Goal: Task Accomplishment & Management: Use online tool/utility

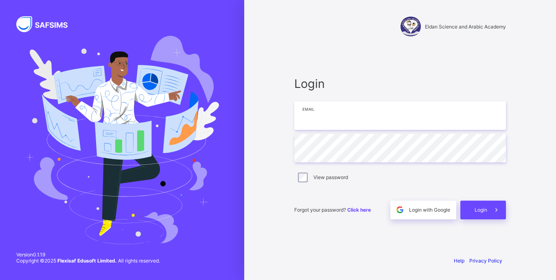
click at [393, 101] on input "email" at bounding box center [400, 115] width 212 height 28
click at [378, 116] on input "email" at bounding box center [400, 115] width 212 height 28
type input "**********"
click at [473, 210] on div "Login" at bounding box center [483, 210] width 46 height 19
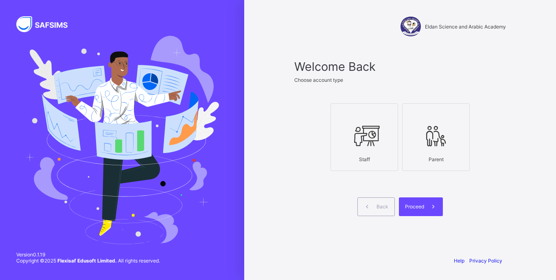
click at [366, 156] on div "Staff" at bounding box center [364, 159] width 59 height 14
click at [417, 205] on span "Proceed" at bounding box center [414, 206] width 19 height 6
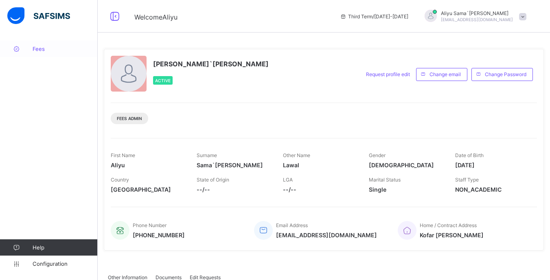
click at [37, 49] on span "Fees" at bounding box center [65, 49] width 65 height 7
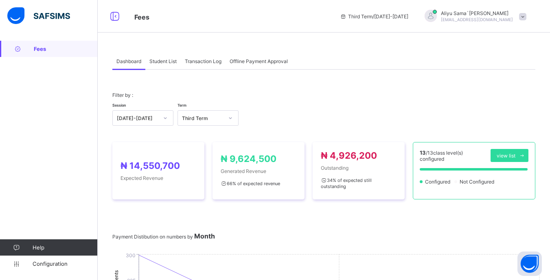
click at [166, 64] on span "Student List" at bounding box center [162, 61] width 27 height 6
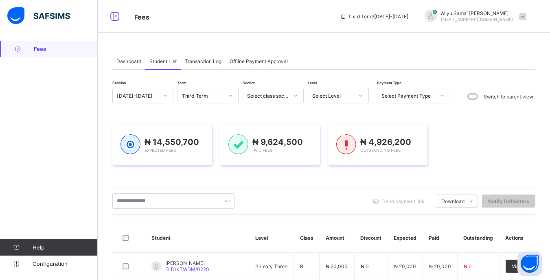
click at [338, 98] on div "Select Level" at bounding box center [333, 96] width 42 height 6
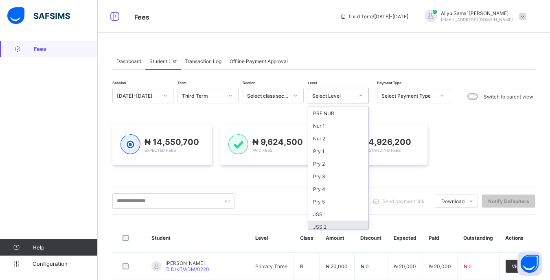
scroll to position [42, 0]
click at [332, 221] on div "SS 2" at bounding box center [338, 222] width 60 height 13
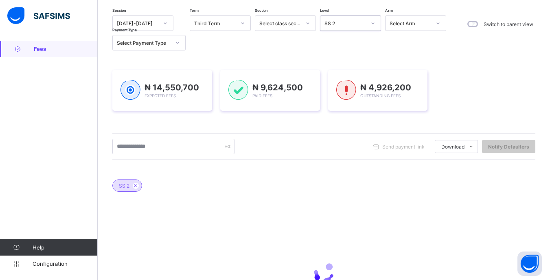
scroll to position [81, 0]
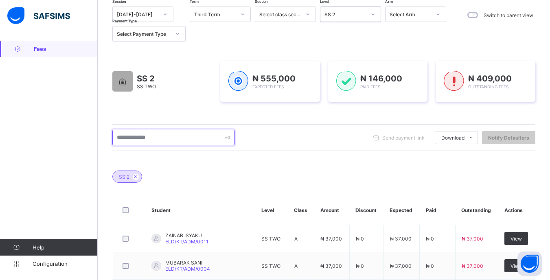
click at [187, 134] on input "text" at bounding box center [173, 137] width 122 height 15
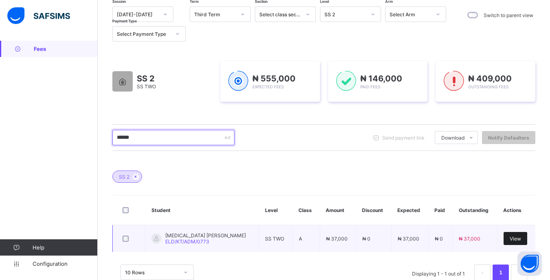
type input "******"
click at [512, 239] on span "View" at bounding box center [514, 239] width 11 height 6
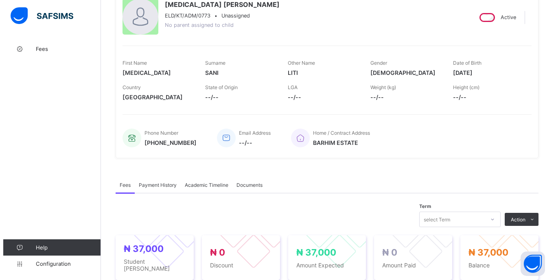
scroll to position [203, 0]
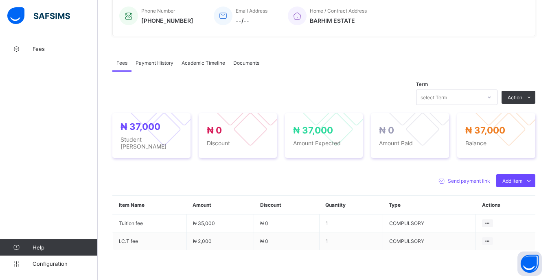
click at [491, 99] on div at bounding box center [489, 97] width 14 height 13
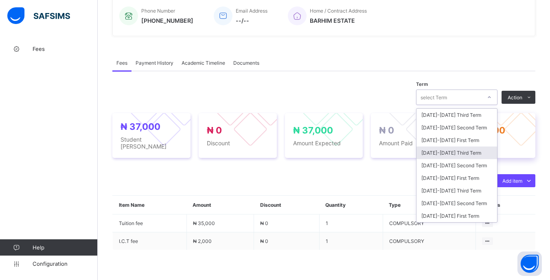
drag, startPoint x: 482, startPoint y: 155, endPoint x: 482, endPoint y: 149, distance: 6.1
click at [482, 155] on div "[DATE]-[DATE] Third Term" at bounding box center [456, 152] width 81 height 13
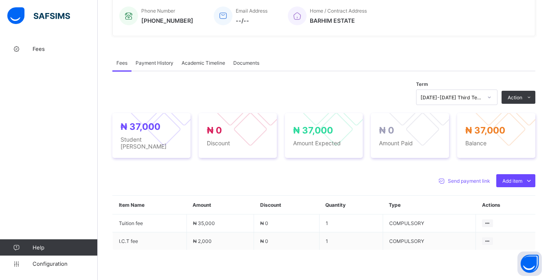
click at [490, 105] on div "Term [DATE]-[DATE] Third Term Action Receive Payment Manage Discount Send Email…" at bounding box center [323, 198] width 423 height 226
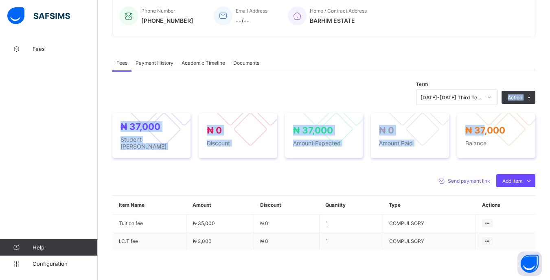
drag, startPoint x: 490, startPoint y: 104, endPoint x: 492, endPoint y: 97, distance: 7.5
click at [492, 97] on div at bounding box center [489, 97] width 14 height 13
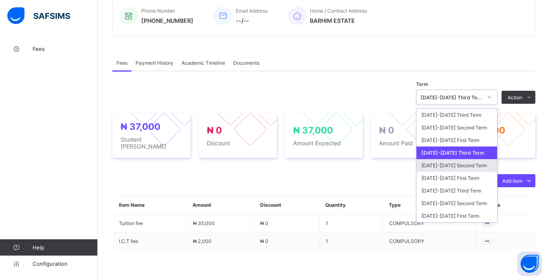
drag, startPoint x: 475, startPoint y: 164, endPoint x: 476, endPoint y: 158, distance: 6.6
click at [475, 164] on div "[DATE]-[DATE] Second Term" at bounding box center [456, 165] width 81 height 13
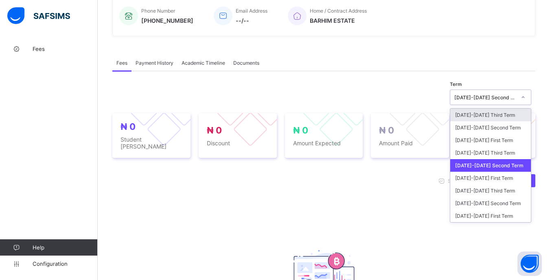
click at [487, 96] on div "[DATE]-[DATE] Second Term" at bounding box center [485, 97] width 62 height 6
click at [481, 151] on div "[DATE]-[DATE] Third Term" at bounding box center [490, 152] width 81 height 13
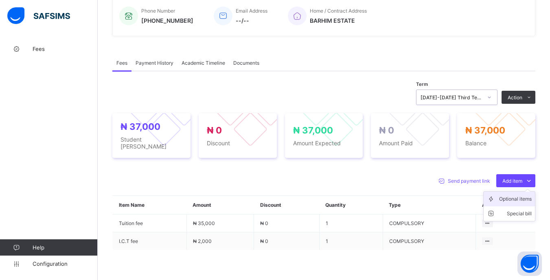
click at [517, 195] on div "Optional items" at bounding box center [515, 199] width 33 height 8
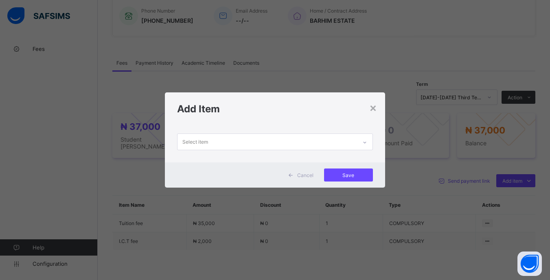
click at [318, 142] on div "Select item" at bounding box center [266, 142] width 179 height 16
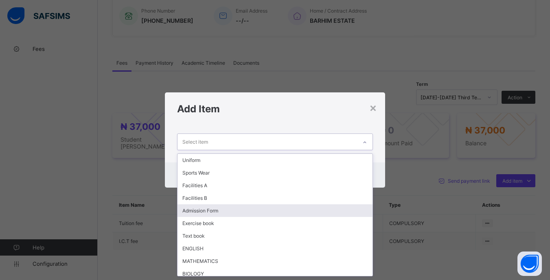
drag, startPoint x: 222, startPoint y: 206, endPoint x: 232, endPoint y: 191, distance: 17.4
click at [223, 205] on div "Admission Form" at bounding box center [274, 210] width 195 height 13
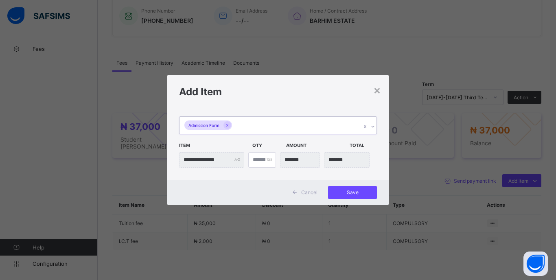
click at [286, 127] on div "Admission Form" at bounding box center [269, 125] width 181 height 17
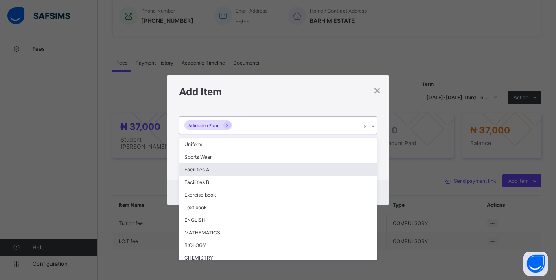
click at [209, 170] on div "Facilities A" at bounding box center [277, 169] width 197 height 13
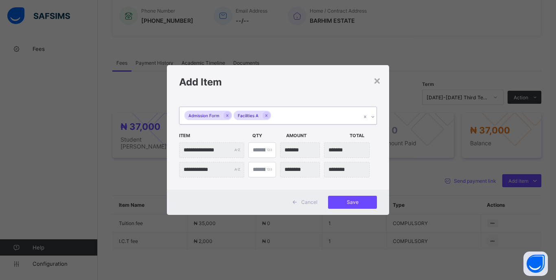
click at [299, 111] on div "Admission Form Facilities A" at bounding box center [269, 115] width 181 height 17
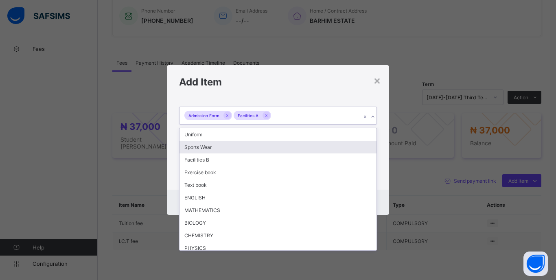
drag, startPoint x: 201, startPoint y: 149, endPoint x: 206, endPoint y: 147, distance: 4.9
click at [202, 149] on div "Sports Wear" at bounding box center [277, 147] width 197 height 13
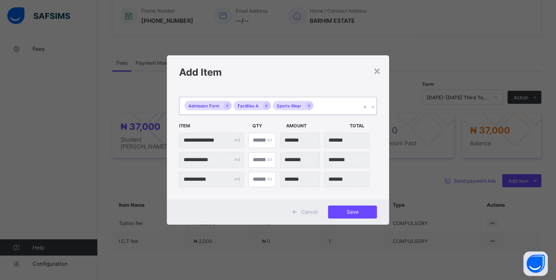
click at [332, 104] on div "Admission Form Facilities A Sports Wear" at bounding box center [269, 105] width 181 height 17
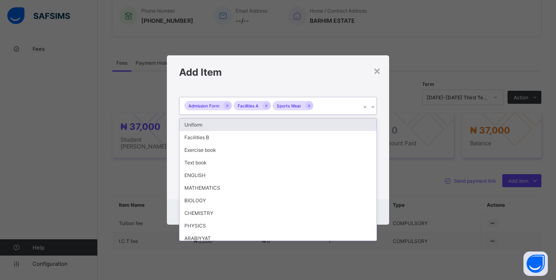
click at [211, 126] on div "Uniform" at bounding box center [277, 124] width 197 height 13
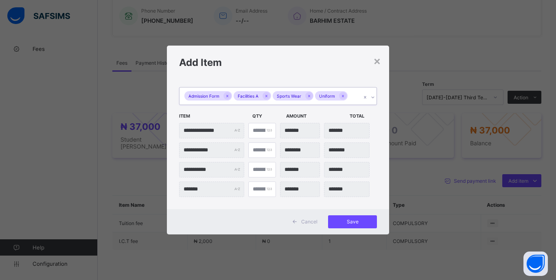
click at [357, 96] on div "Admission Form Facilities A Sports Wear Uniform" at bounding box center [269, 95] width 181 height 17
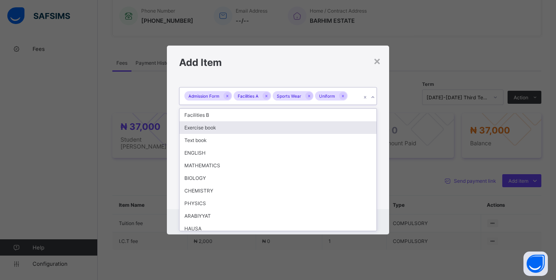
click at [227, 129] on div "Exercise book" at bounding box center [277, 127] width 197 height 13
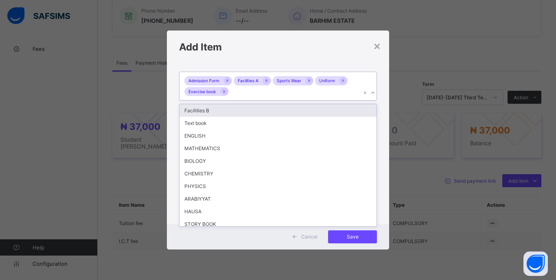
click at [274, 90] on div "Admission Form Facilities A Sports Wear Uniform Exercise book" at bounding box center [269, 86] width 181 height 28
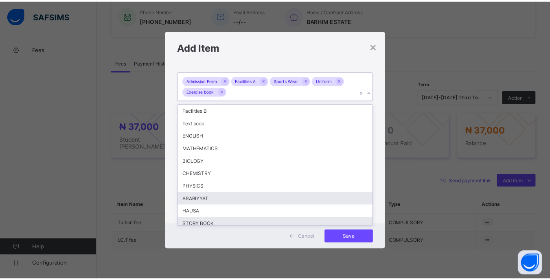
scroll to position [17, 0]
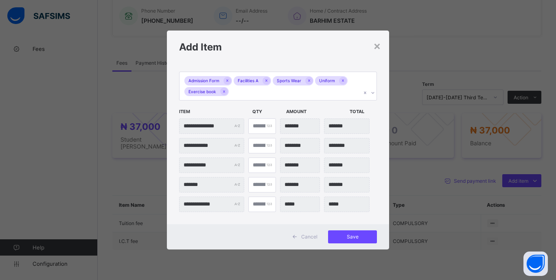
click at [381, 192] on div "**********" at bounding box center [278, 143] width 222 height 161
click at [253, 184] on input "*" at bounding box center [262, 184] width 28 height 15
click at [254, 205] on input "*" at bounding box center [262, 204] width 28 height 15
type input "**"
type input "*******"
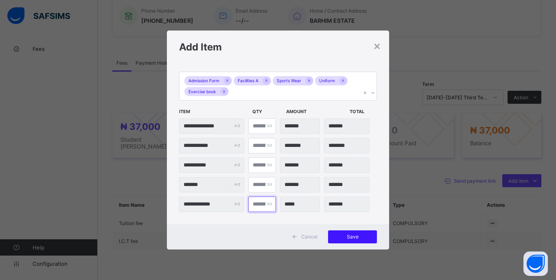
type input "**"
click at [347, 236] on span "Save" at bounding box center [352, 237] width 37 height 6
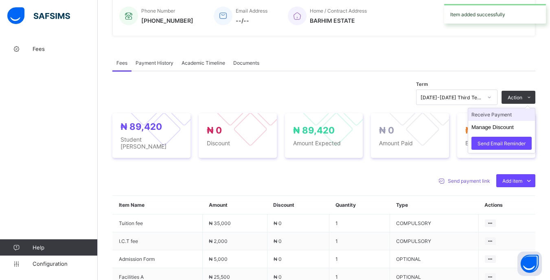
click at [487, 117] on li "Receive Payment" at bounding box center [501, 114] width 67 height 13
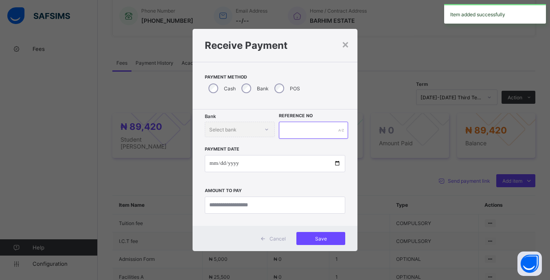
click at [306, 134] on input "text" at bounding box center [313, 130] width 69 height 17
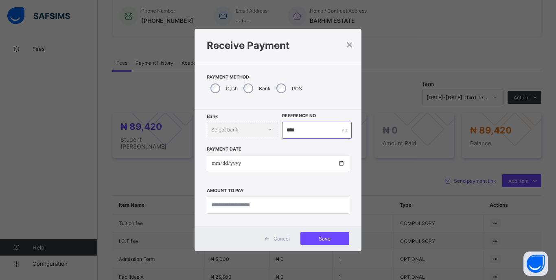
type input "****"
click at [214, 161] on input "date" at bounding box center [278, 163] width 142 height 17
type input "**********"
click at [299, 206] on input "currency" at bounding box center [278, 205] width 142 height 17
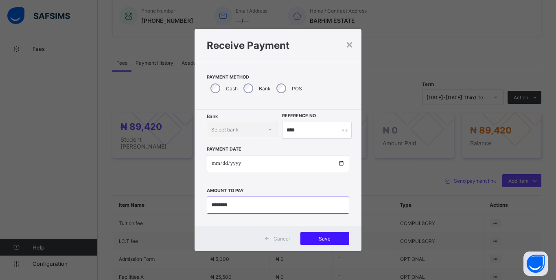
type input "********"
click at [339, 238] on span "Save" at bounding box center [324, 239] width 37 height 6
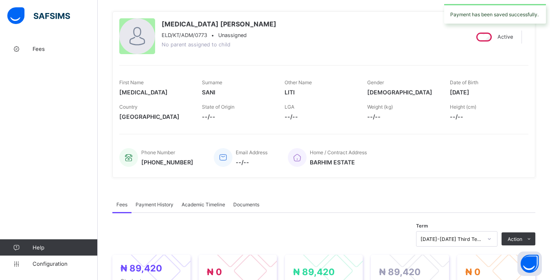
scroll to position [0, 0]
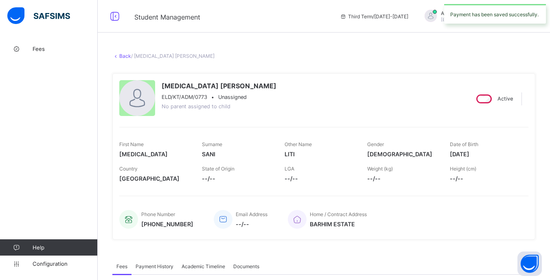
click at [125, 55] on link "Back" at bounding box center [125, 56] width 12 height 6
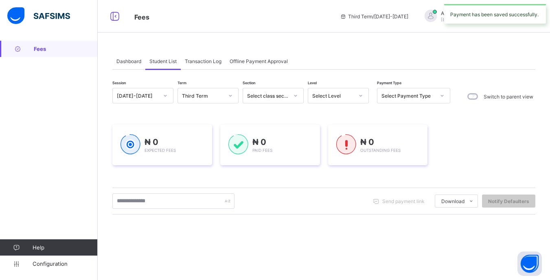
click at [340, 96] on div "Select Level" at bounding box center [333, 96] width 42 height 6
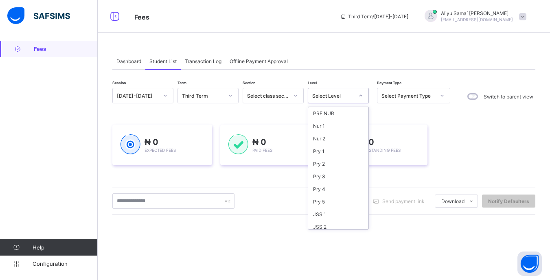
scroll to position [42, 0]
click at [334, 216] on div "SS 2" at bounding box center [338, 222] width 60 height 13
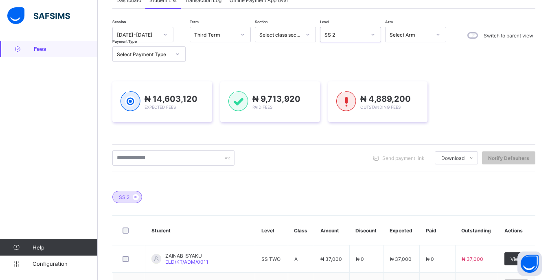
scroll to position [122, 0]
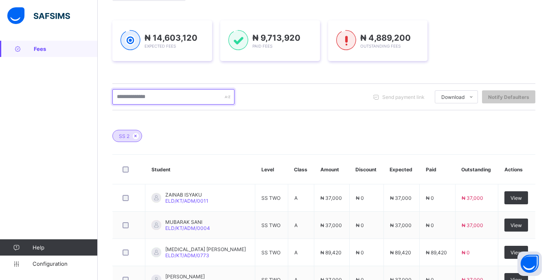
click at [176, 97] on input "text" at bounding box center [173, 96] width 122 height 15
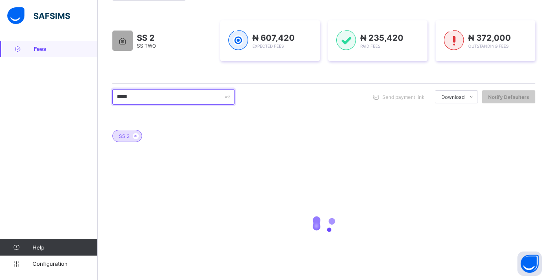
type input "******"
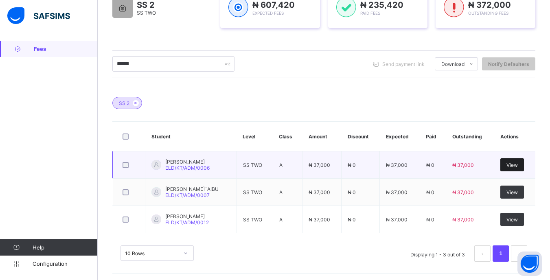
click at [514, 166] on span "View" at bounding box center [511, 165] width 11 height 6
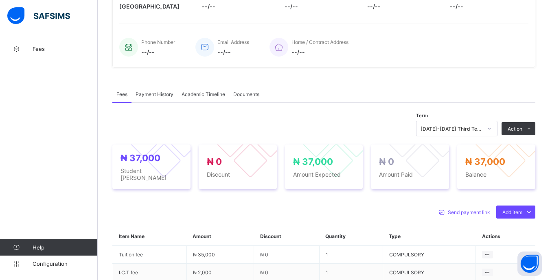
scroll to position [203, 0]
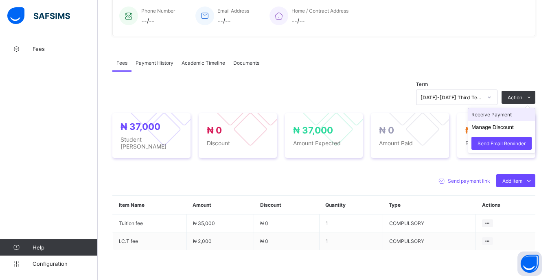
click at [496, 116] on li "Receive Payment" at bounding box center [501, 114] width 67 height 13
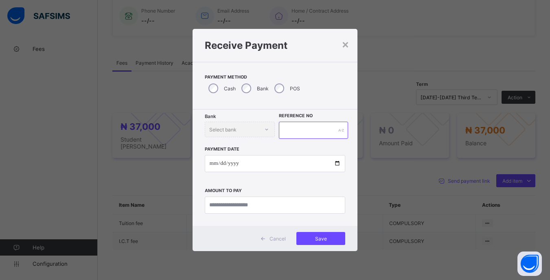
click at [315, 133] on input "text" at bounding box center [313, 130] width 69 height 17
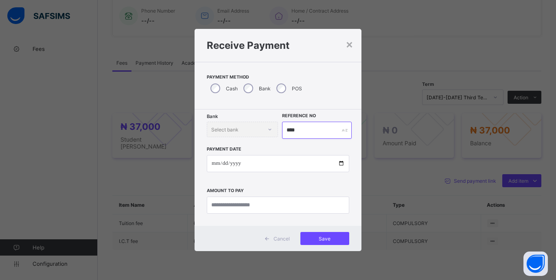
type input "****"
click at [213, 163] on input "date" at bounding box center [278, 163] width 142 height 17
type input "**********"
click at [300, 208] on input "currency" at bounding box center [278, 205] width 142 height 17
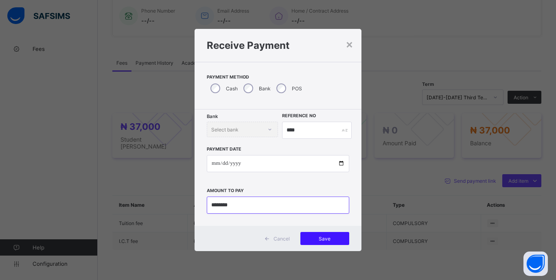
type input "********"
click at [325, 238] on span "Save" at bounding box center [324, 239] width 37 height 6
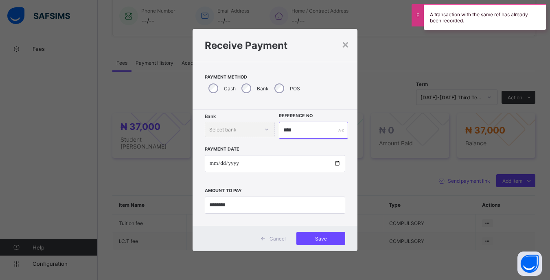
click at [307, 131] on input "****" at bounding box center [313, 130] width 69 height 17
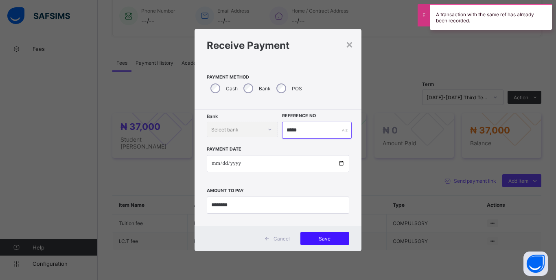
type input "*****"
click at [348, 236] on div "Save" at bounding box center [324, 238] width 49 height 13
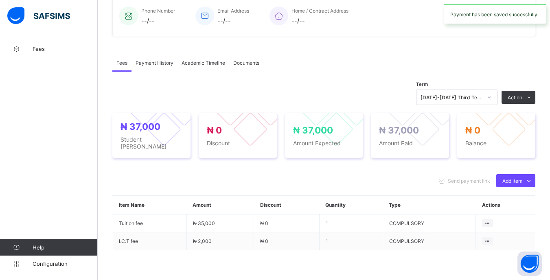
click at [492, 98] on icon at bounding box center [489, 97] width 5 height 8
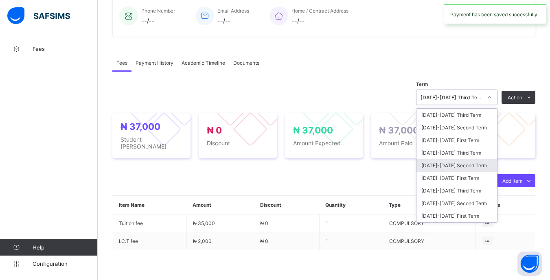
drag, startPoint x: 476, startPoint y: 164, endPoint x: 476, endPoint y: 159, distance: 5.4
click at [476, 165] on div "[DATE]-[DATE] Second Term" at bounding box center [456, 165] width 81 height 13
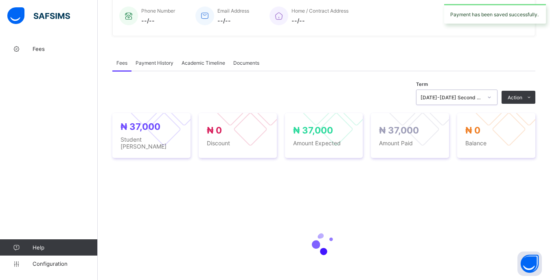
click at [482, 100] on div "[DATE]-[DATE] Second Term" at bounding box center [451, 97] width 62 height 6
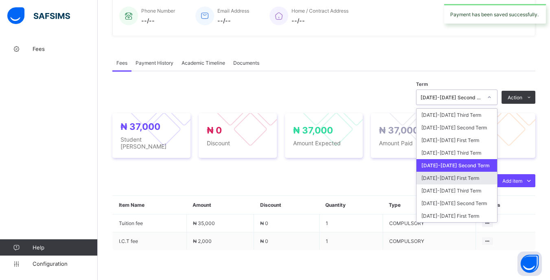
click at [461, 177] on div "[DATE]-[DATE] First Term" at bounding box center [456, 178] width 81 height 13
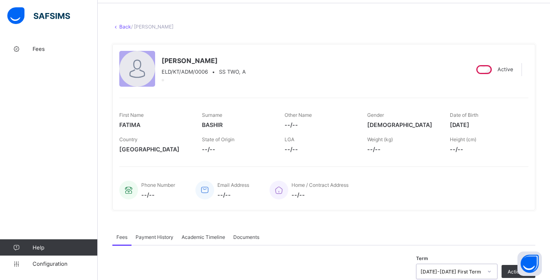
scroll to position [0, 0]
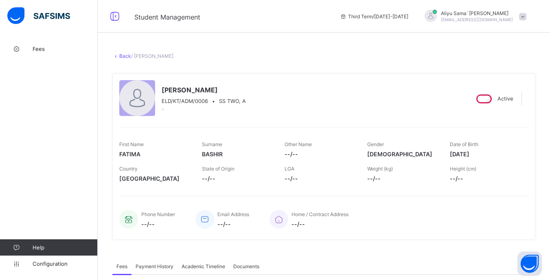
click at [125, 57] on link "Back" at bounding box center [125, 56] width 12 height 6
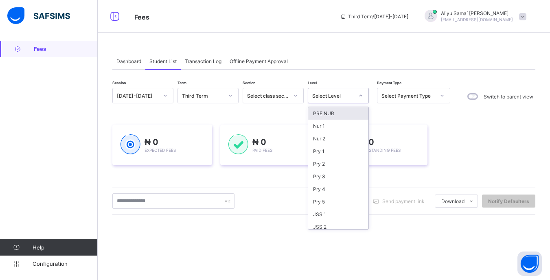
click at [357, 96] on div at bounding box center [361, 95] width 14 height 13
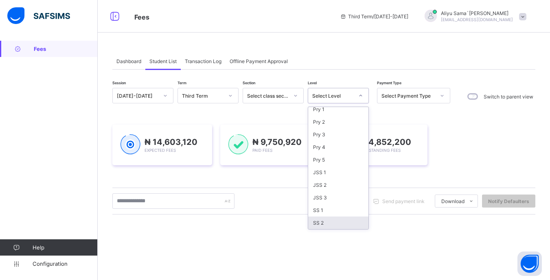
click at [337, 221] on div "SS 2" at bounding box center [338, 222] width 60 height 13
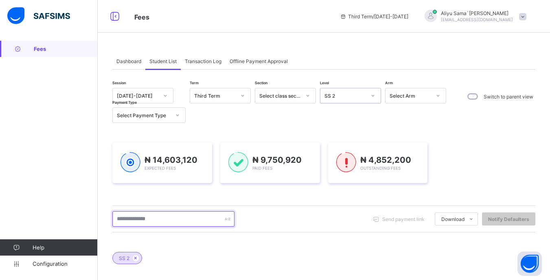
click at [146, 211] on input "text" at bounding box center [173, 218] width 122 height 15
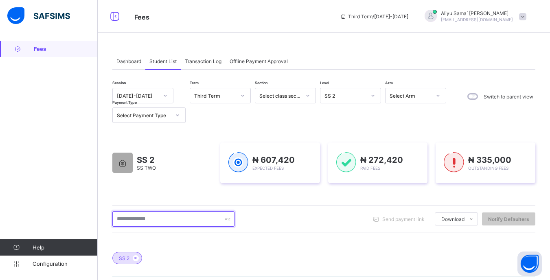
scroll to position [122, 0]
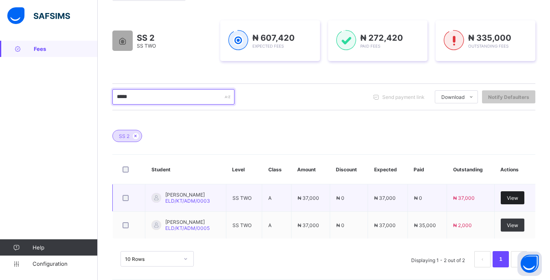
type input "*****"
click at [515, 194] on div "View" at bounding box center [513, 197] width 24 height 13
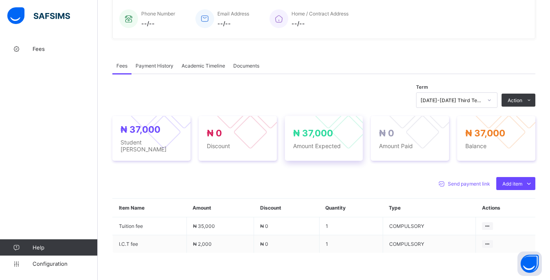
scroll to position [214, 0]
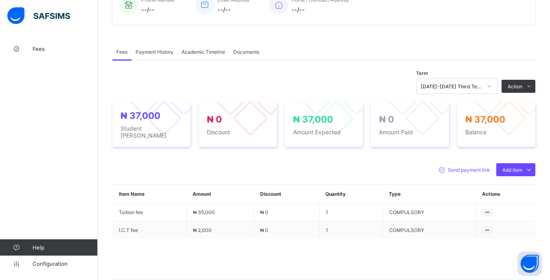
drag, startPoint x: 483, startPoint y: 105, endPoint x: 474, endPoint y: 104, distance: 9.0
click at [0, 0] on li "Receive Payment" at bounding box center [0, 0] width 0 height 0
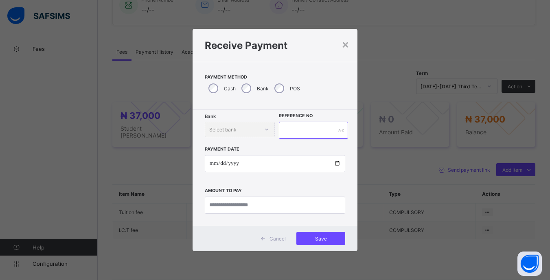
click at [310, 127] on input "text" at bounding box center [313, 130] width 69 height 17
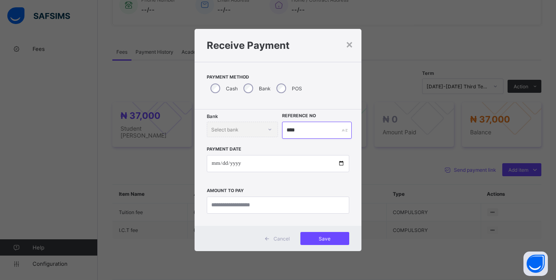
type input "****"
click at [214, 166] on input "date" at bounding box center [278, 163] width 142 height 17
type input "**********"
click at [297, 206] on input "currency" at bounding box center [278, 205] width 142 height 17
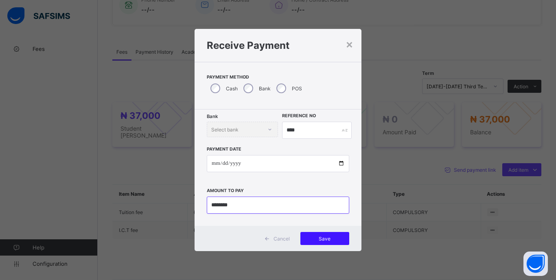
type input "********"
click at [327, 244] on div "Save" at bounding box center [324, 238] width 49 height 13
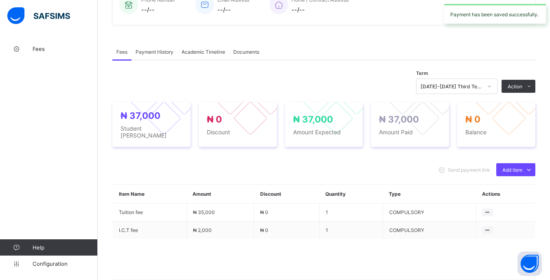
drag, startPoint x: 479, startPoint y: 82, endPoint x: 479, endPoint y: 95, distance: 12.6
click at [479, 89] on div "[DATE]-[DATE] Third Term" at bounding box center [448, 86] width 65 height 11
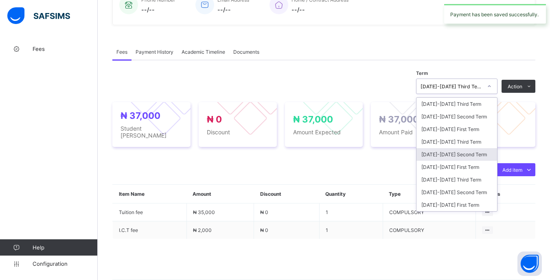
click at [471, 153] on div "[DATE]-[DATE] Second Term" at bounding box center [456, 154] width 81 height 13
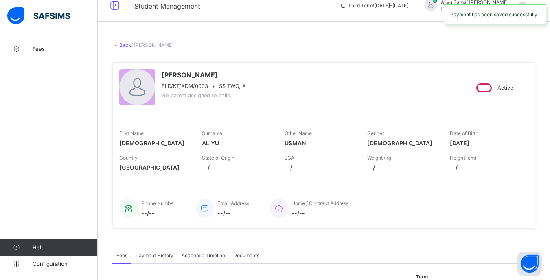
scroll to position [174, 0]
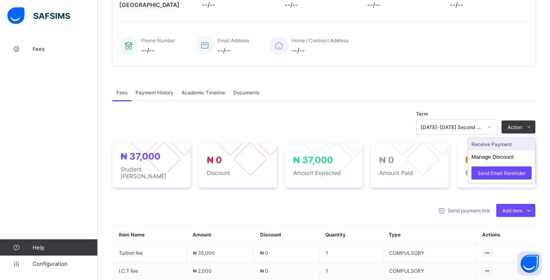
click at [493, 149] on li "Receive Payment" at bounding box center [501, 144] width 67 height 13
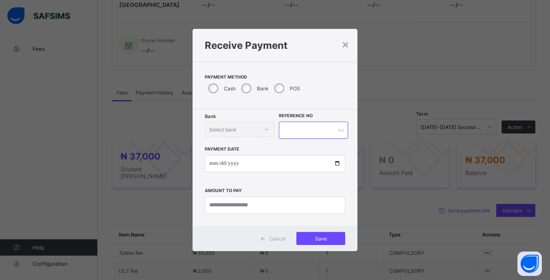
click at [292, 123] on input "text" at bounding box center [313, 130] width 69 height 17
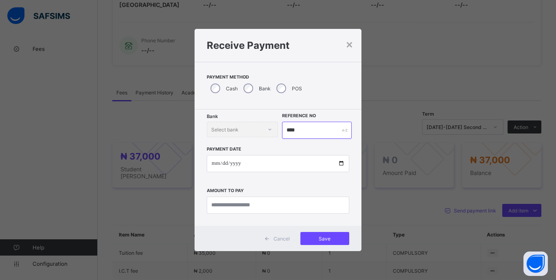
type input "****"
click at [214, 165] on input "date" at bounding box center [278, 163] width 142 height 17
type input "**********"
click at [287, 207] on input "currency" at bounding box center [278, 205] width 142 height 17
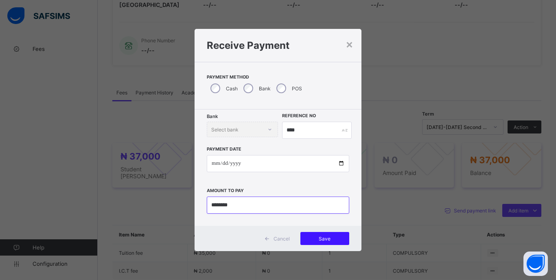
type input "********"
click at [335, 236] on span "Save" at bounding box center [324, 239] width 37 height 6
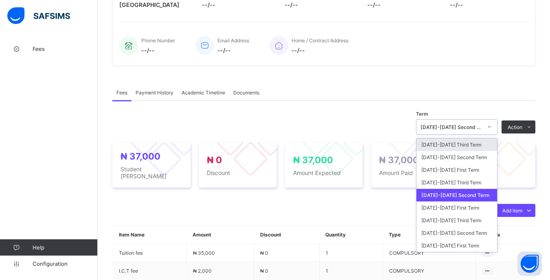
click at [492, 125] on div at bounding box center [489, 126] width 14 height 13
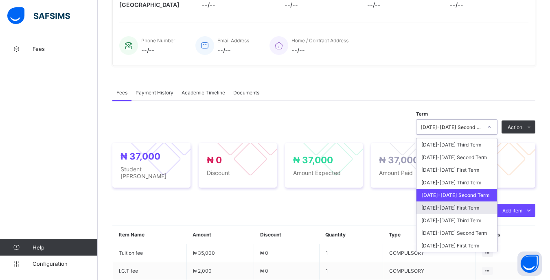
click at [465, 210] on div "[DATE]-[DATE] First Term" at bounding box center [456, 207] width 81 height 13
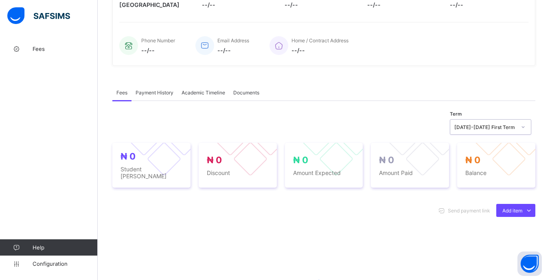
click at [489, 129] on div "[DATE]-[DATE] First Term" at bounding box center [485, 127] width 62 height 6
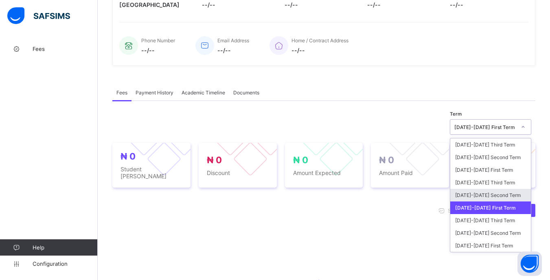
click at [484, 193] on div "[DATE]-[DATE] Second Term" at bounding box center [490, 195] width 81 height 13
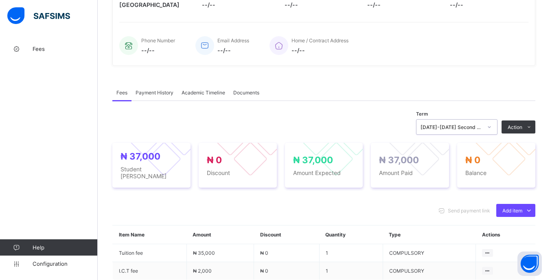
click at [481, 131] on div "[DATE]-[DATE] Second Term" at bounding box center [448, 126] width 65 height 11
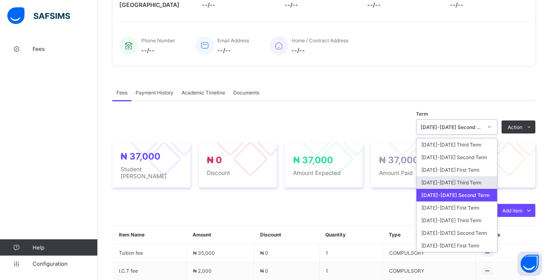
click at [479, 178] on div "[DATE]-[DATE] Third Term" at bounding box center [456, 182] width 81 height 13
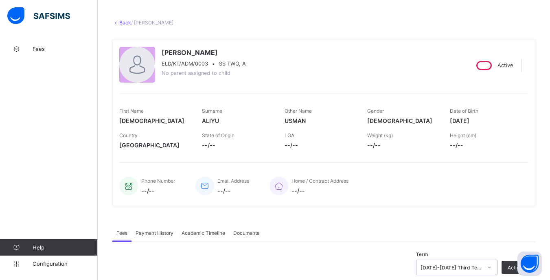
scroll to position [0, 0]
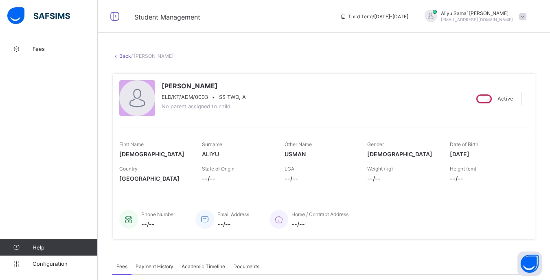
click at [125, 56] on link "Back" at bounding box center [125, 56] width 12 height 6
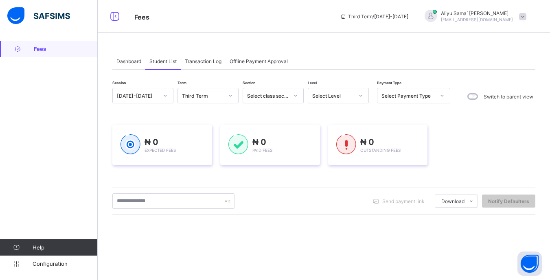
click at [358, 95] on icon at bounding box center [360, 96] width 5 height 8
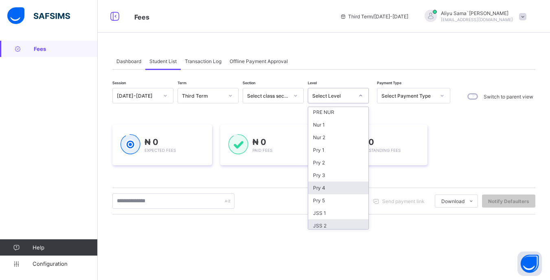
scroll to position [42, 0]
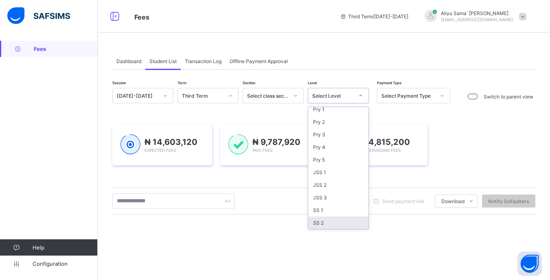
click at [326, 218] on div "SS 2" at bounding box center [338, 222] width 60 height 13
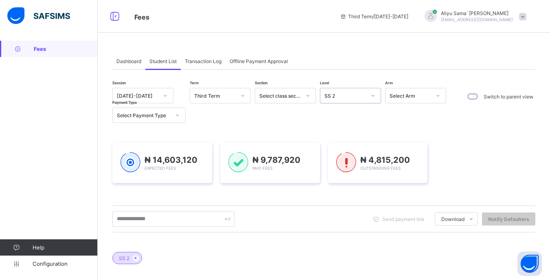
scroll to position [37, 0]
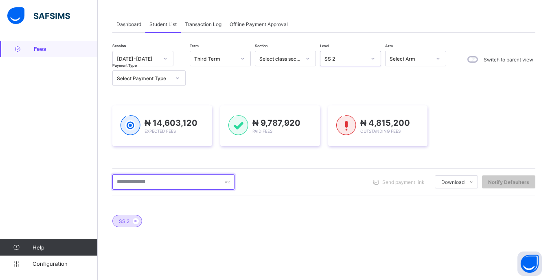
click at [181, 174] on input "text" at bounding box center [173, 181] width 122 height 15
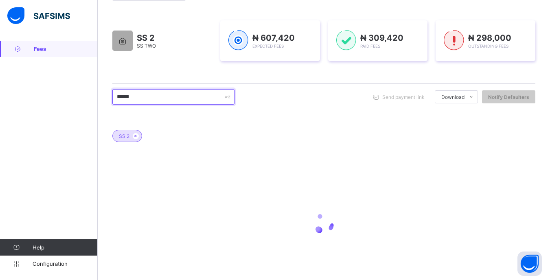
scroll to position [103, 0]
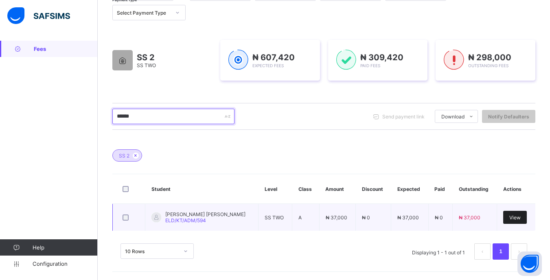
type input "******"
click at [511, 215] on div "View" at bounding box center [515, 217] width 24 height 13
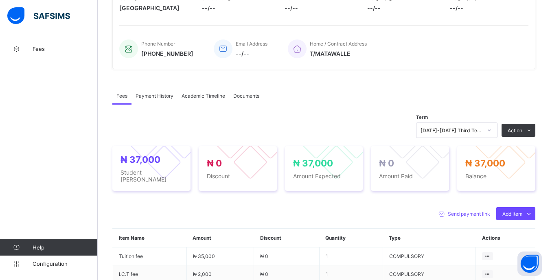
scroll to position [244, 0]
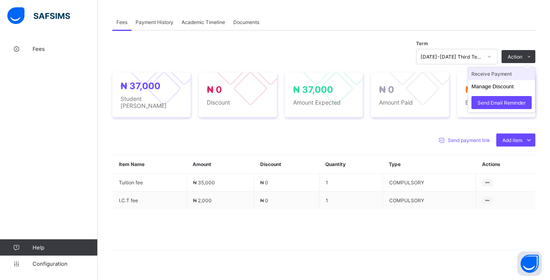
click at [484, 76] on li "Receive Payment" at bounding box center [501, 74] width 67 height 13
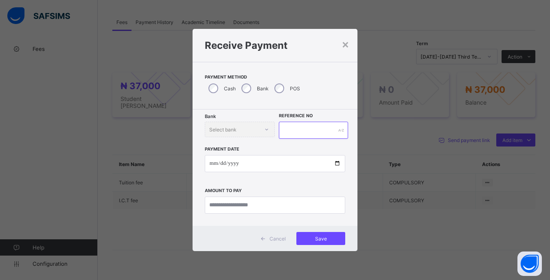
click at [305, 128] on input "text" at bounding box center [313, 130] width 69 height 17
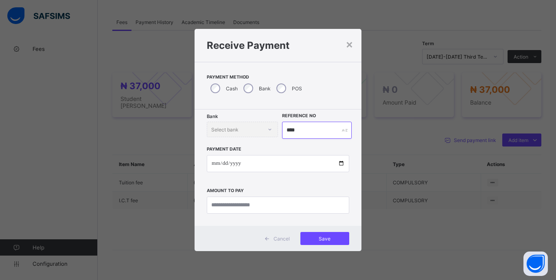
type input "****"
click at [213, 163] on input "date" at bounding box center [278, 163] width 142 height 17
type input "**********"
click at [292, 220] on div "**********" at bounding box center [278, 167] width 167 height 116
click at [305, 207] on input "currency" at bounding box center [278, 205] width 142 height 17
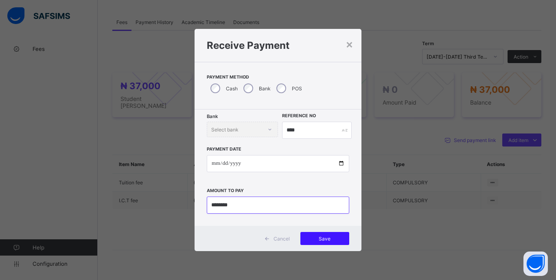
type input "********"
click at [338, 243] on div "Save" at bounding box center [324, 238] width 49 height 13
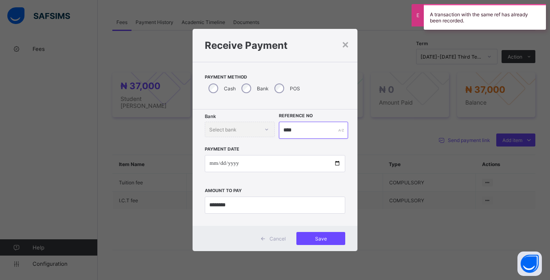
click at [310, 128] on input "****" at bounding box center [313, 130] width 69 height 17
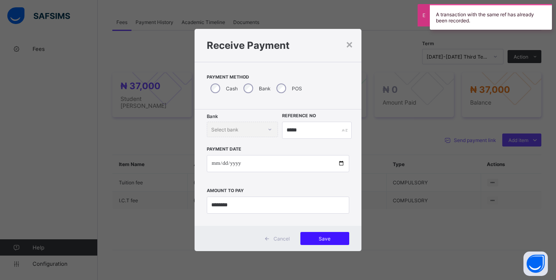
click at [337, 237] on span "Save" at bounding box center [324, 239] width 37 height 6
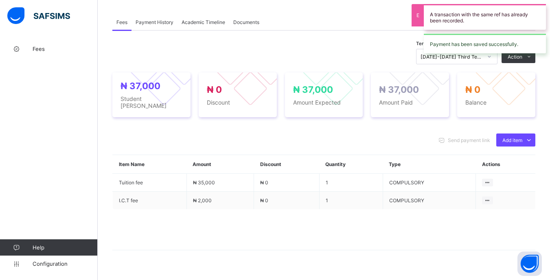
click at [482, 59] on div "[DATE]-[DATE] Third Term" at bounding box center [451, 57] width 62 height 6
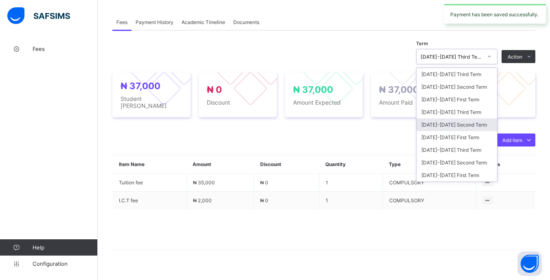
click at [469, 125] on div "[DATE]-[DATE] Second Term" at bounding box center [456, 124] width 81 height 13
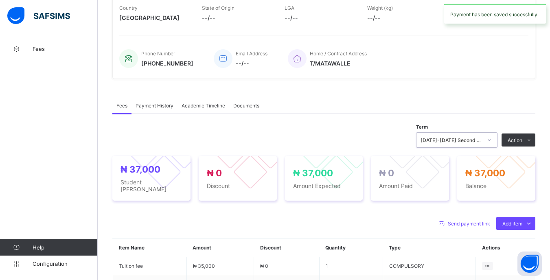
scroll to position [163, 0]
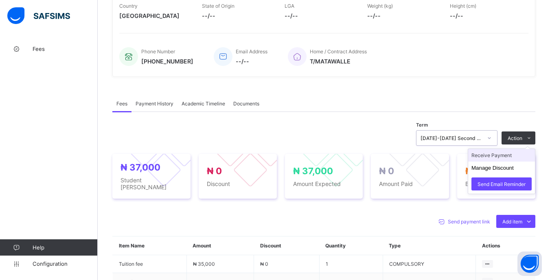
click at [495, 157] on li "Receive Payment" at bounding box center [501, 155] width 67 height 13
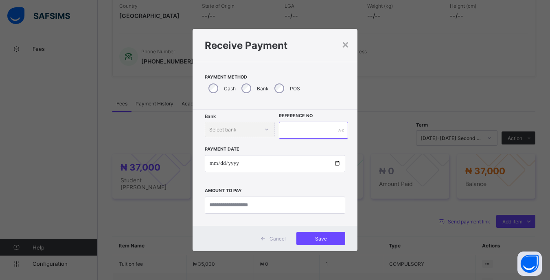
click at [300, 125] on input "text" at bounding box center [313, 130] width 69 height 17
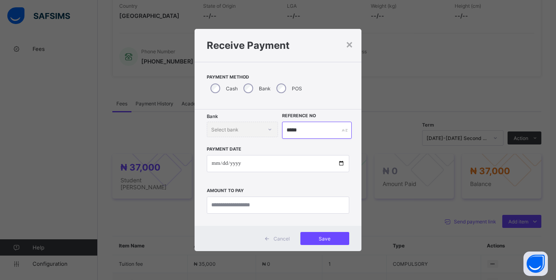
type input "*****"
click at [214, 164] on input "date" at bounding box center [278, 163] width 142 height 17
type input "**********"
click at [293, 208] on input "currency" at bounding box center [278, 205] width 142 height 17
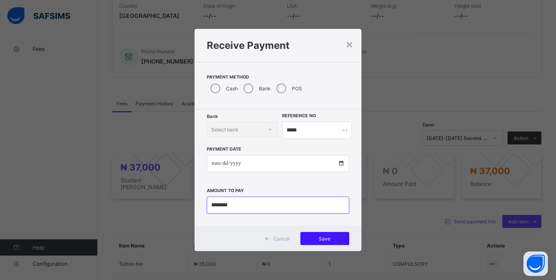
type input "********"
click at [333, 237] on span "Save" at bounding box center [324, 239] width 37 height 6
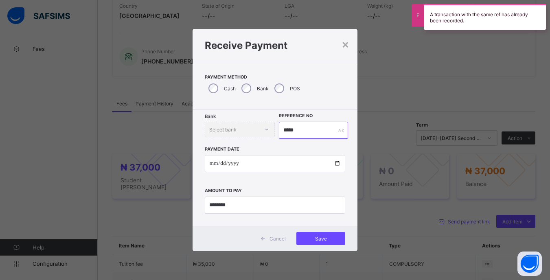
click at [306, 129] on input "*****" at bounding box center [313, 130] width 69 height 17
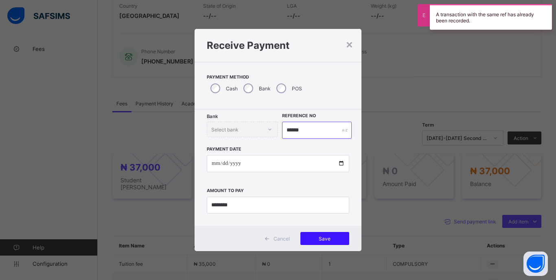
type input "******"
click at [347, 236] on div "Save" at bounding box center [324, 238] width 49 height 13
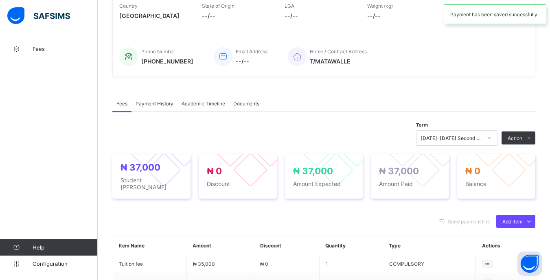
click at [492, 138] on icon at bounding box center [489, 138] width 5 height 8
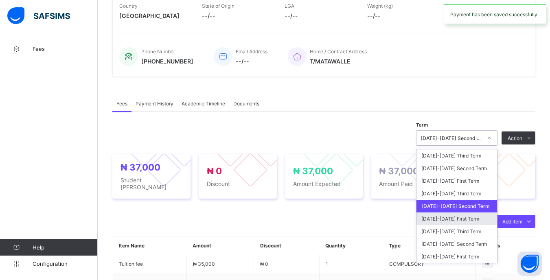
click at [468, 216] on div "[DATE]-[DATE] First Term" at bounding box center [456, 218] width 81 height 13
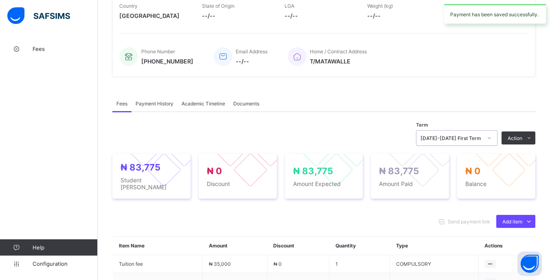
click at [481, 138] on div "[DATE]-[DATE] First Term" at bounding box center [451, 138] width 62 height 6
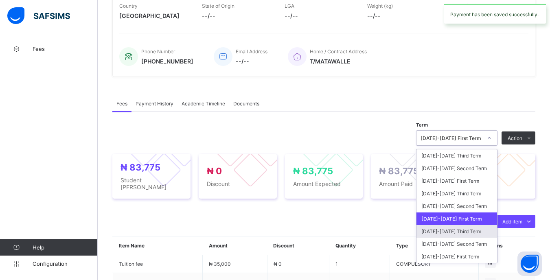
click at [460, 230] on div "[DATE]-[DATE] Third Term" at bounding box center [456, 231] width 81 height 13
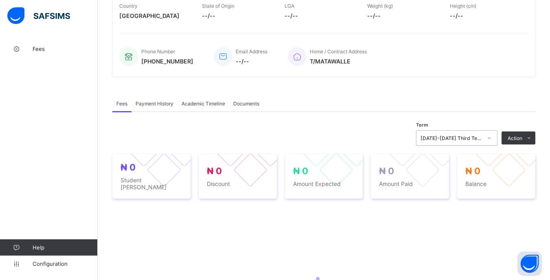
click at [481, 134] on div "[DATE]-[DATE] Third Term" at bounding box center [448, 137] width 65 height 11
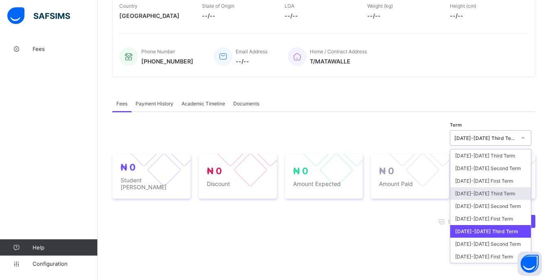
click at [482, 193] on div "[DATE]-[DATE] Third Term" at bounding box center [490, 193] width 81 height 13
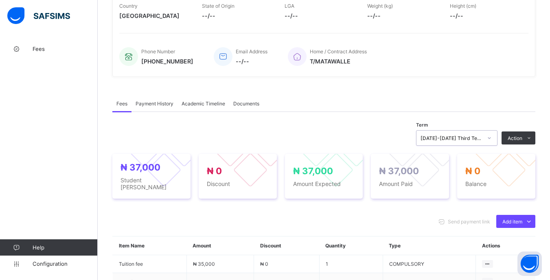
scroll to position [0, 0]
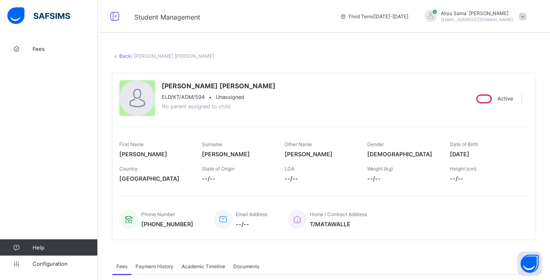
drag, startPoint x: 125, startPoint y: 55, endPoint x: 151, endPoint y: 69, distance: 28.9
click at [125, 56] on link "Back" at bounding box center [125, 56] width 12 height 6
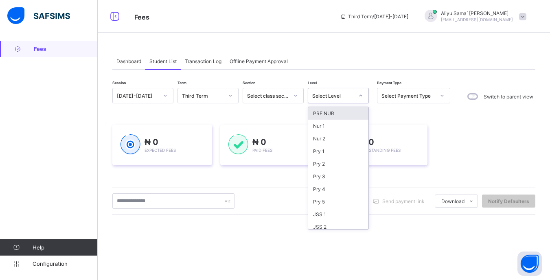
click at [356, 93] on div at bounding box center [361, 95] width 14 height 13
click at [327, 222] on div "SS 2" at bounding box center [338, 222] width 60 height 13
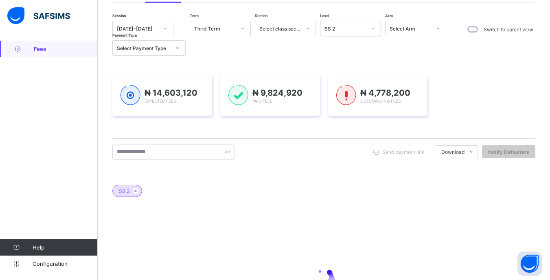
scroll to position [122, 0]
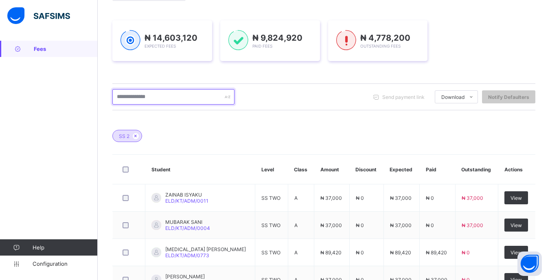
click at [189, 97] on input "text" at bounding box center [173, 96] width 122 height 15
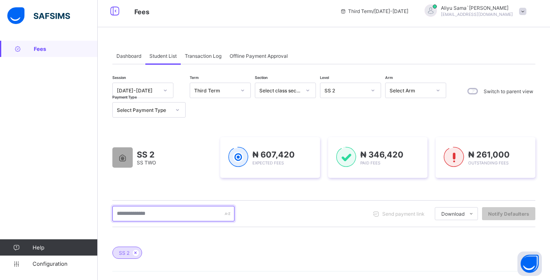
scroll to position [0, 0]
